Goal: Information Seeking & Learning: Find specific fact

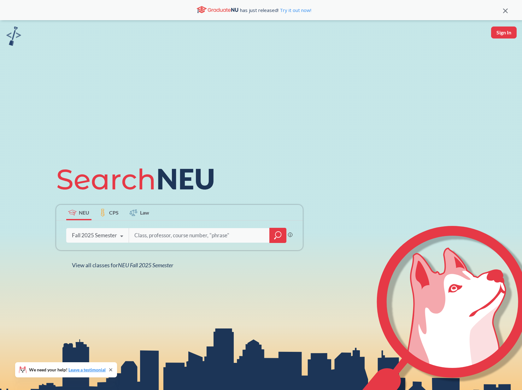
click at [151, 232] on input "search" at bounding box center [199, 235] width 131 height 13
type input "5131"
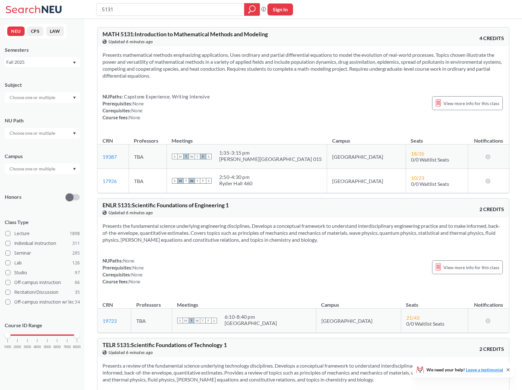
click at [202, 255] on div "Presents the fundamental science underlying engineering disciplines. Develops a…" at bounding box center [303, 256] width 412 height 78
click at [283, 184] on div "S M T W T F S 2:50 - 4:30 pm Ryder Hall 460" at bounding box center [247, 181] width 150 height 14
click at [279, 183] on div "S M T W T F S 2:50 - 4:30 pm Ryder Hall 460" at bounding box center [247, 181] width 150 height 14
drag, startPoint x: 279, startPoint y: 183, endPoint x: 245, endPoint y: 183, distance: 34.4
click at [245, 183] on div "S M T W T F S 2:50 - 4:30 pm Ryder Hall 460" at bounding box center [247, 181] width 150 height 14
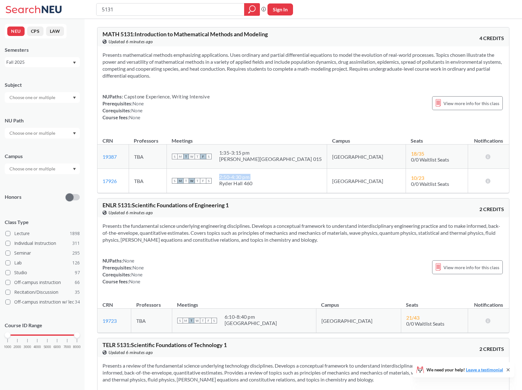
copy div "2:50 - 4:30 pm"
